Goal: Task Accomplishment & Management: Use online tool/utility

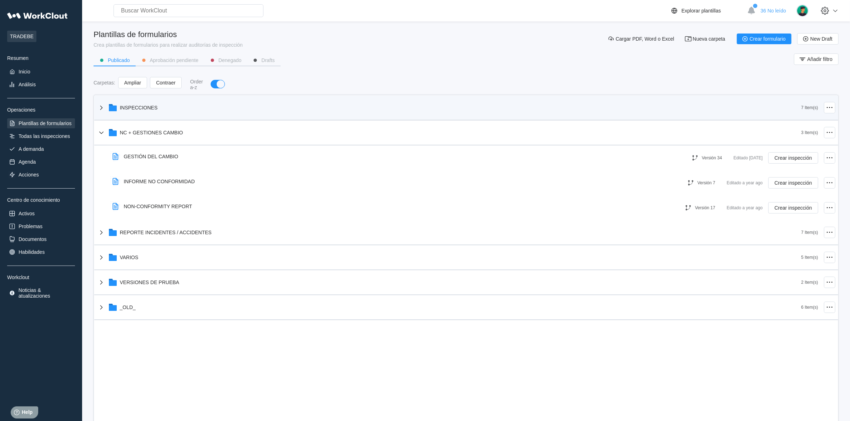
click at [105, 108] on icon at bounding box center [101, 107] width 9 height 9
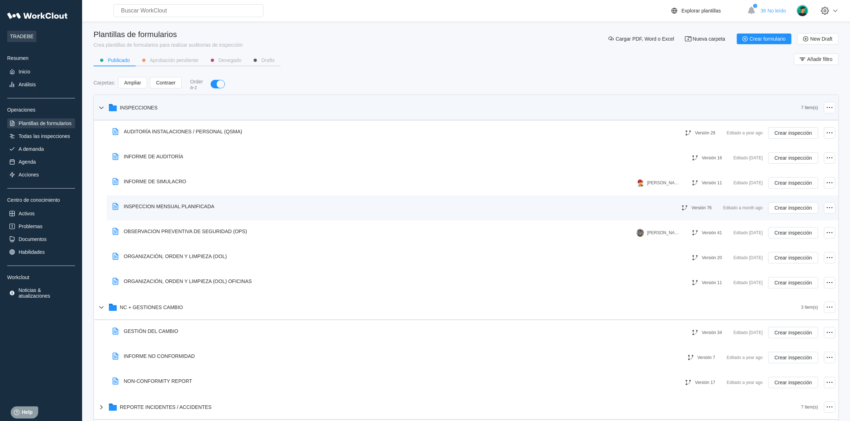
click at [165, 208] on div "INSPECCIONES 7 Item(s) AUDITORÍA INSTALACIONES / PERSONAL (QSMA) Versión 29 Edi…" at bounding box center [466, 296] width 744 height 400
click at [184, 204] on div "INSPECCION MENSUAL PLANIFICADA" at bounding box center [169, 207] width 91 height 6
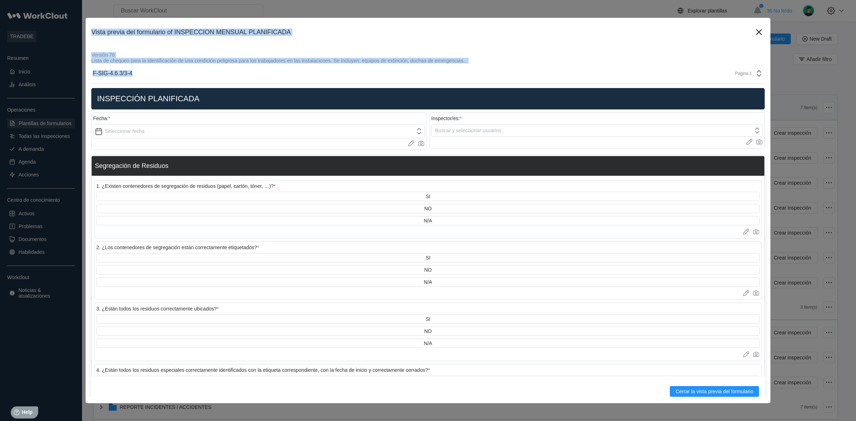
drag, startPoint x: 92, startPoint y: 31, endPoint x: 136, endPoint y: 67, distance: 57.0
click at [136, 67] on div "Vista previa del formulario of INSPECCION MENSUAL PLANIFICADA Versión 76 Lista …" at bounding box center [428, 211] width 685 height 386
copy div "Vista previa del formulario of INSPECCION MENSUAL PLANIFICADA Versión 76 Lista …"
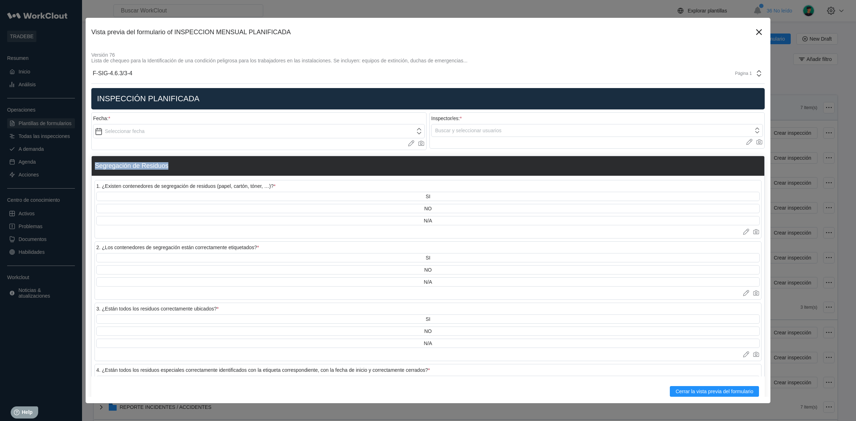
drag, startPoint x: 178, startPoint y: 167, endPoint x: 91, endPoint y: 163, distance: 86.4
click at [92, 163] on div "Segregación de Residuos" at bounding box center [428, 166] width 673 height 20
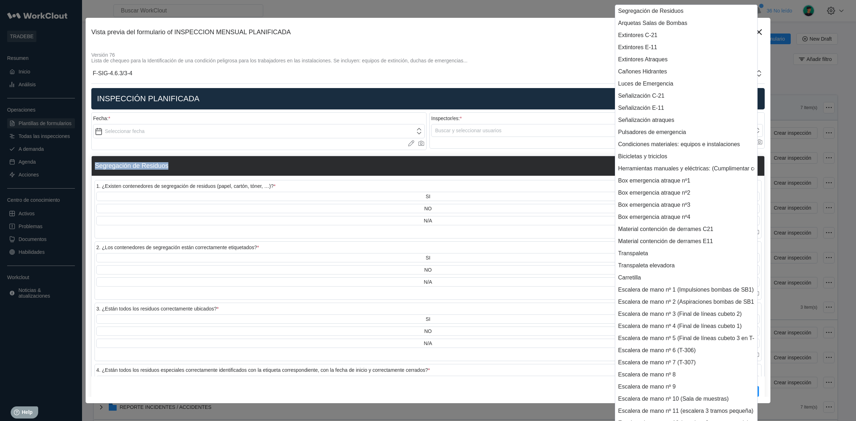
copy div "Segregación de Residuos"
click at [89, 153] on div "Vista previa del formulario of INSPECCION MENSUAL PLANIFICADA Versión 76 Lista …" at bounding box center [428, 211] width 685 height 386
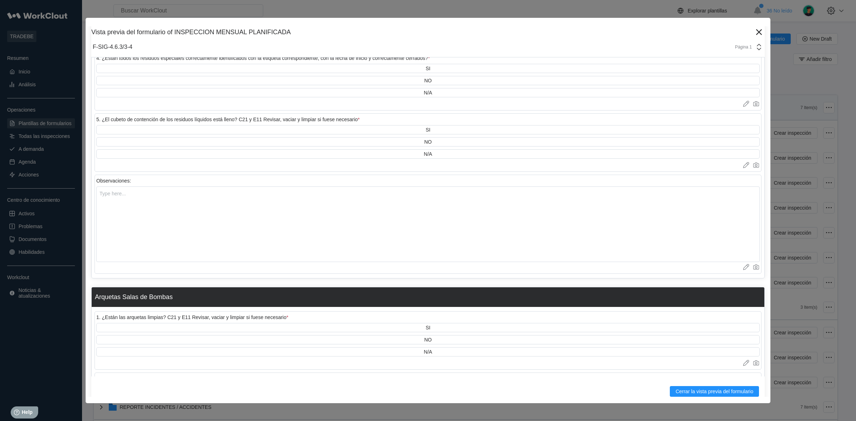
scroll to position [134, 0]
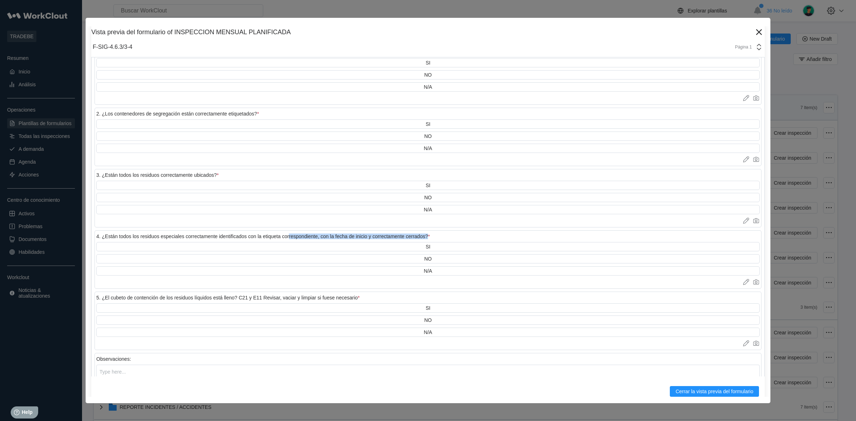
drag, startPoint x: 288, startPoint y: 234, endPoint x: 429, endPoint y: 229, distance: 140.3
click at [374, 231] on div "4. ¿Están todos los residuos especiales correctamente identificados con la etiq…" at bounding box center [428, 260] width 667 height 59
click at [374, 233] on div "4. ¿Están todos los residuos especiales correctamente identificados con la etiq…" at bounding box center [428, 237] width 664 height 10
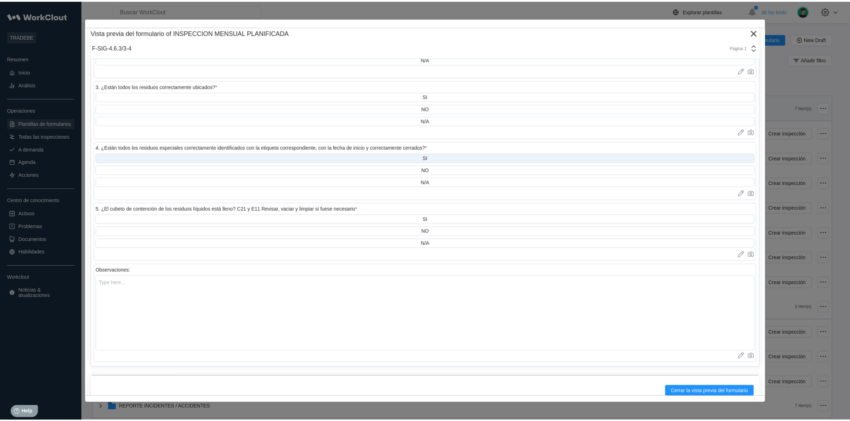
scroll to position [357, 0]
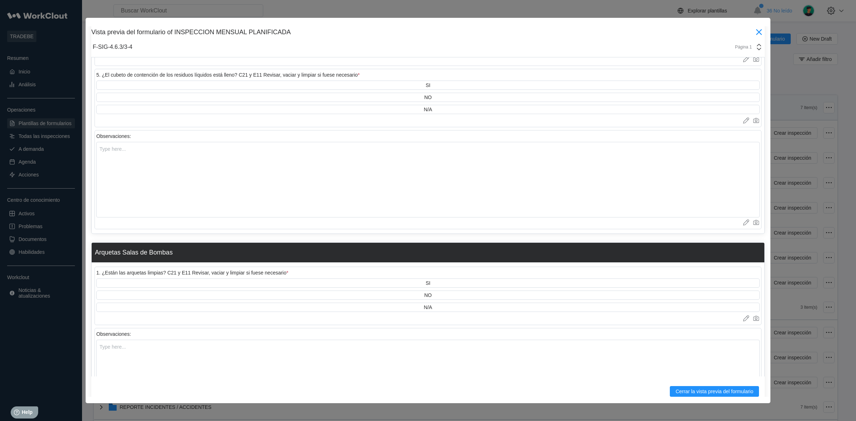
click at [374, 30] on icon at bounding box center [759, 31] width 11 height 11
